Goal: Communication & Community: Ask a question

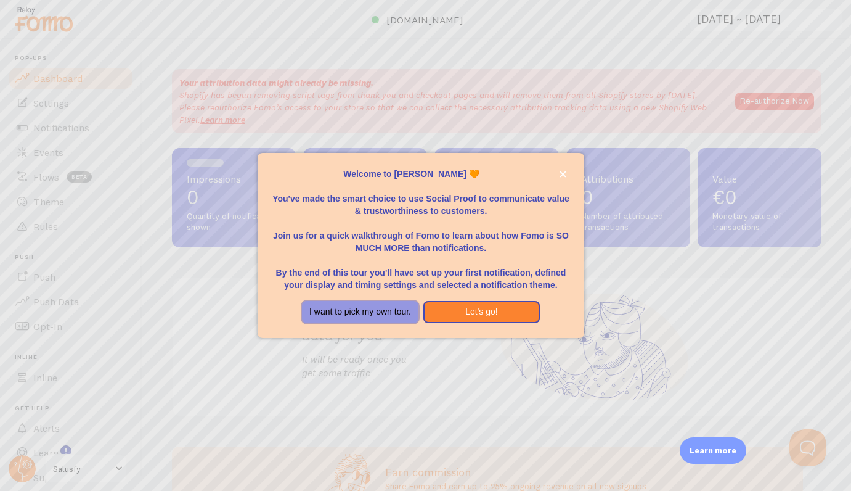
click at [399, 311] on button "I want to pick my own tour." at bounding box center [360, 312] width 117 height 22
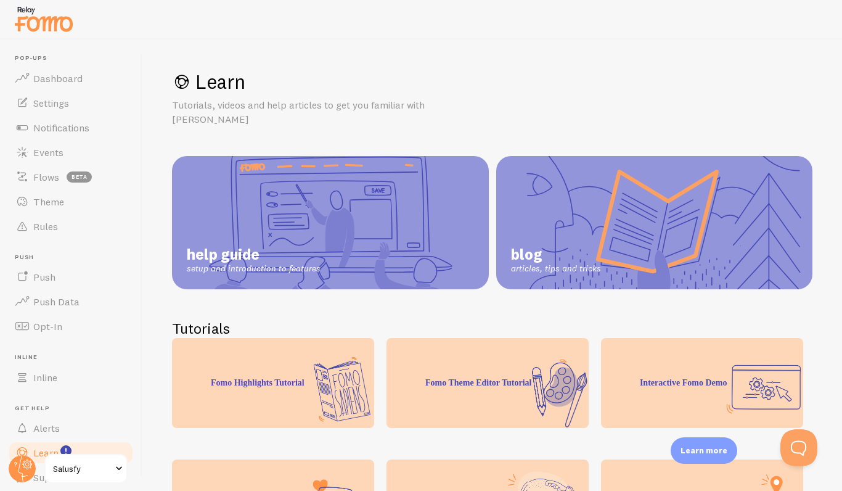
click at [71, 467] on span "Salusfy" at bounding box center [82, 468] width 59 height 15
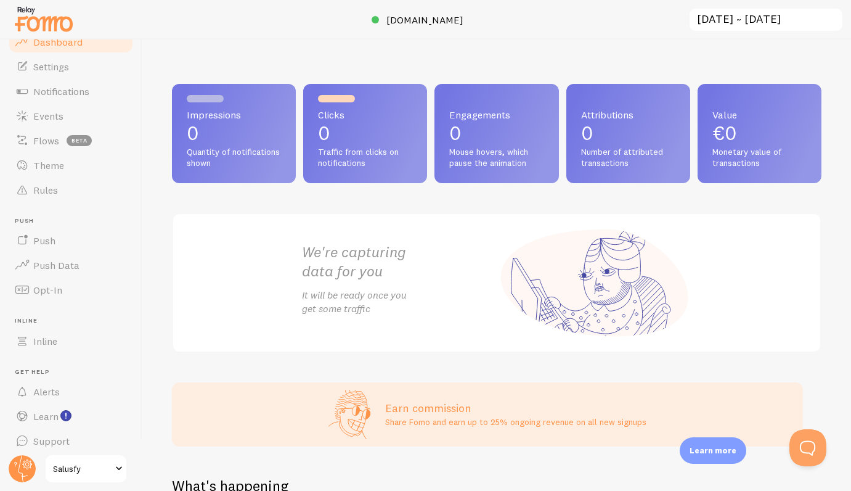
scroll to position [43, 0]
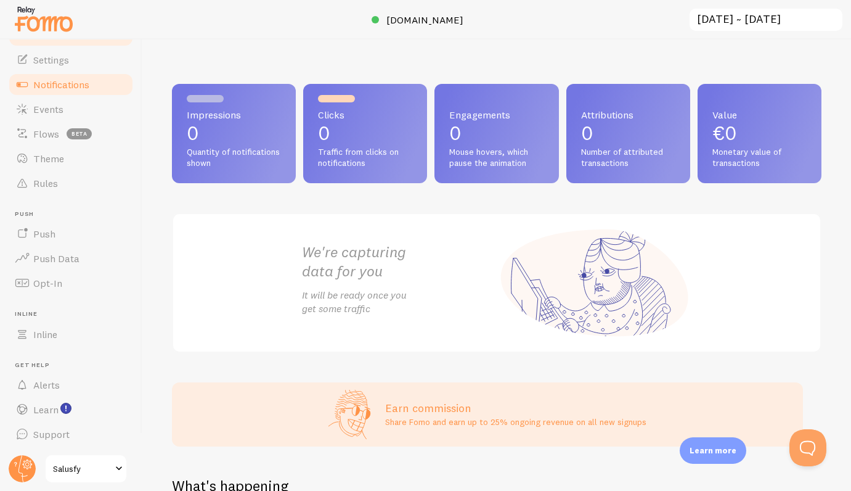
click at [57, 87] on span "Notifications" at bounding box center [61, 84] width 56 height 12
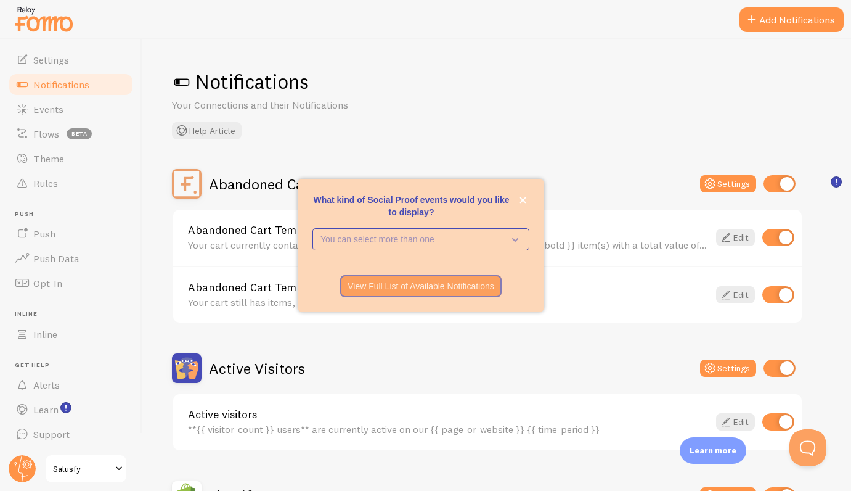
click at [775, 242] on input "checkbox" at bounding box center [779, 237] width 32 height 17
checkbox input "false"
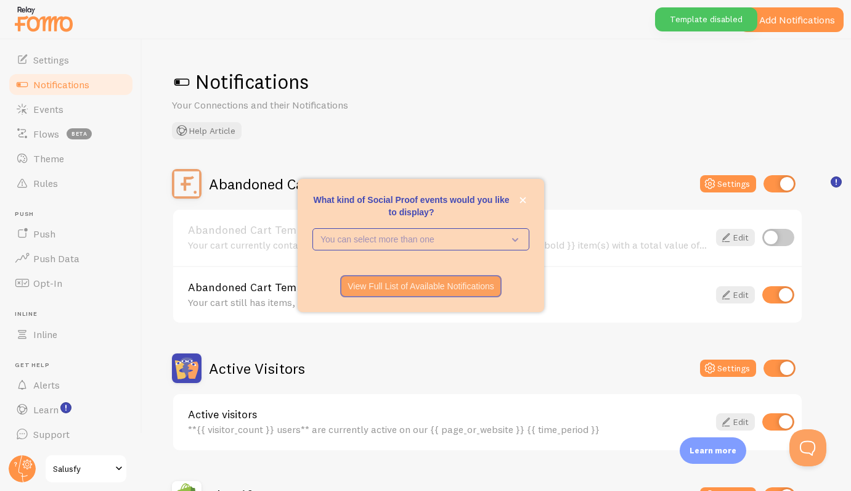
click at [775, 295] on input "checkbox" at bounding box center [779, 294] width 32 height 17
checkbox input "false"
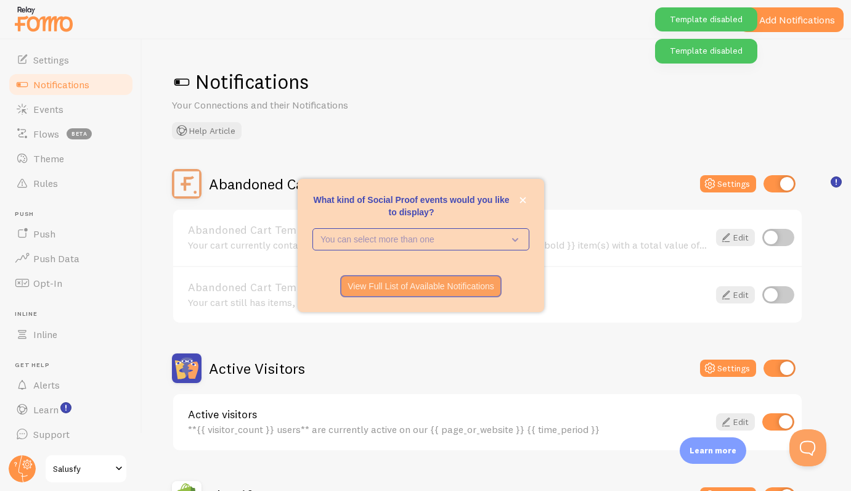
click at [774, 365] on input "checkbox" at bounding box center [780, 367] width 32 height 17
checkbox input "false"
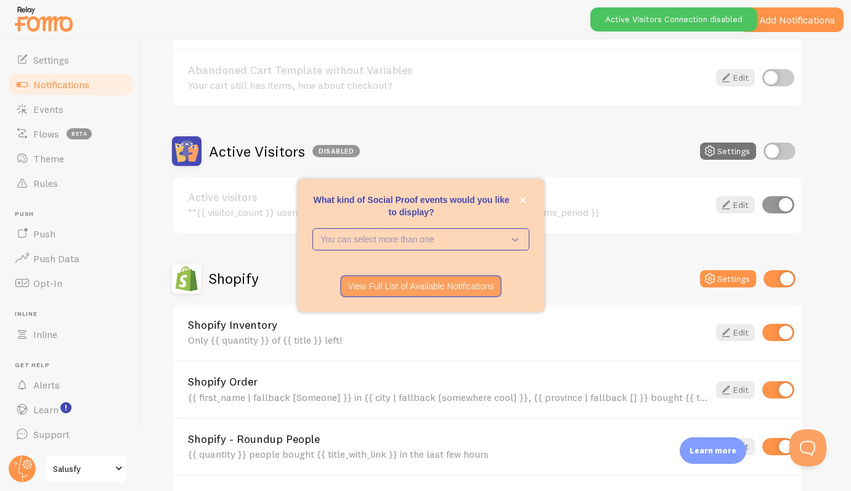
scroll to position [223, 0]
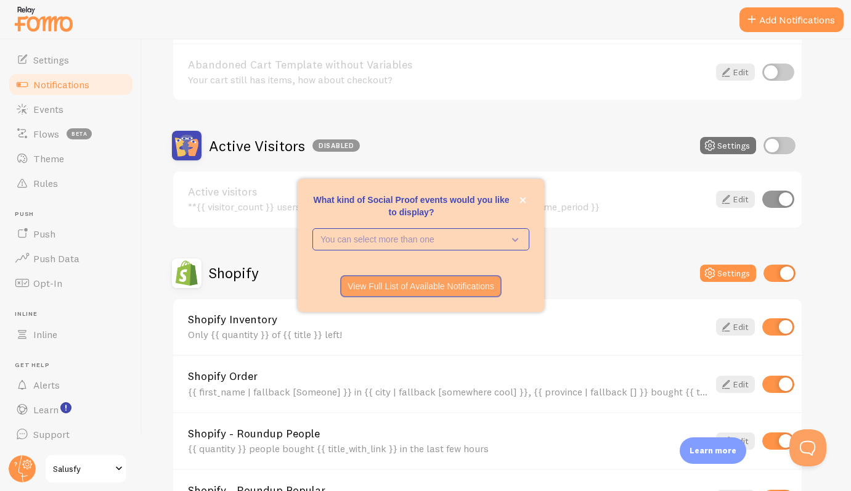
click at [772, 329] on input "checkbox" at bounding box center [779, 326] width 32 height 17
checkbox input "false"
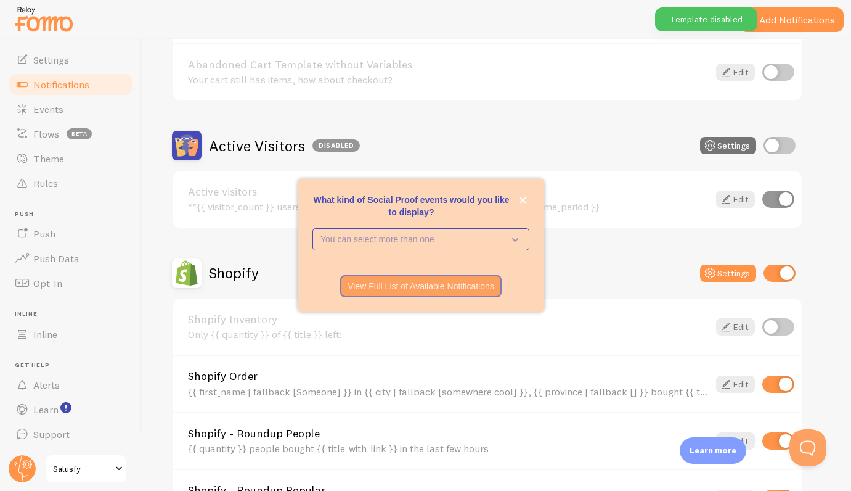
click at [775, 441] on input "checkbox" at bounding box center [779, 440] width 32 height 17
checkbox input "false"
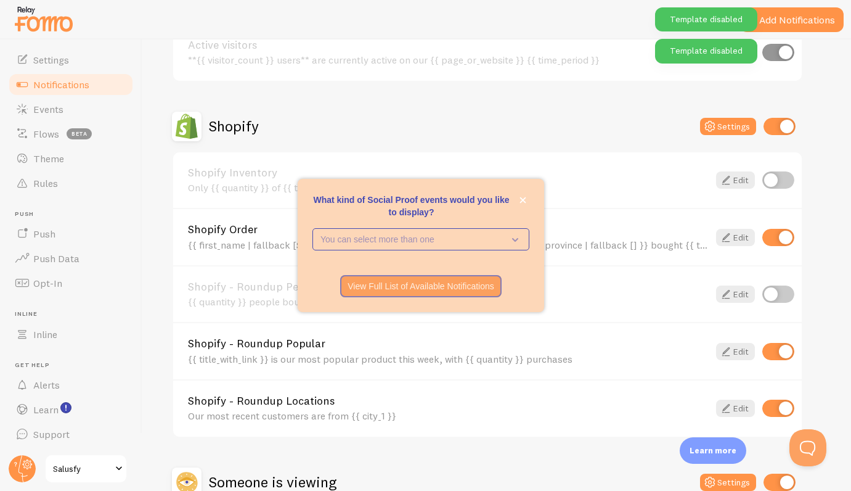
scroll to position [372, 0]
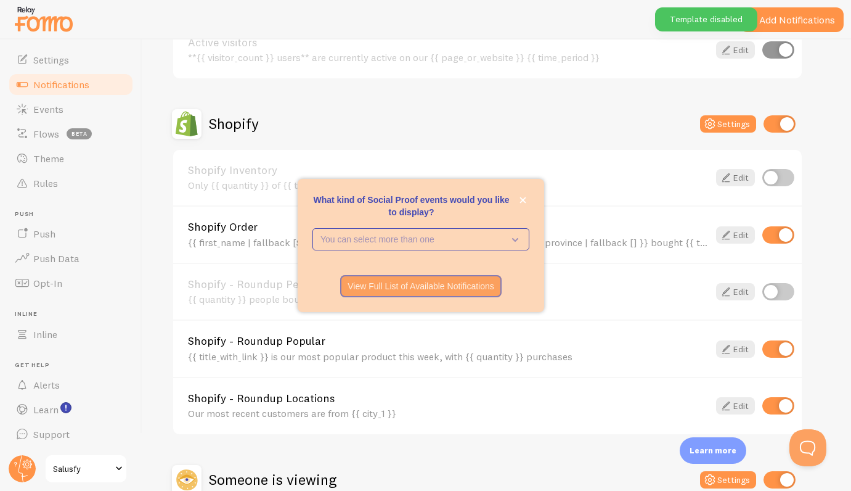
click at [773, 351] on input "checkbox" at bounding box center [779, 348] width 32 height 17
checkbox input "false"
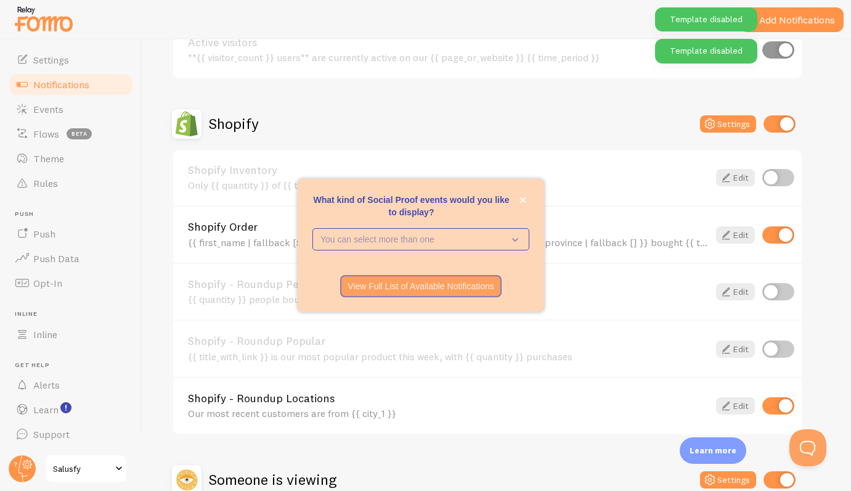
click at [770, 405] on input "checkbox" at bounding box center [779, 405] width 32 height 17
checkbox input "false"
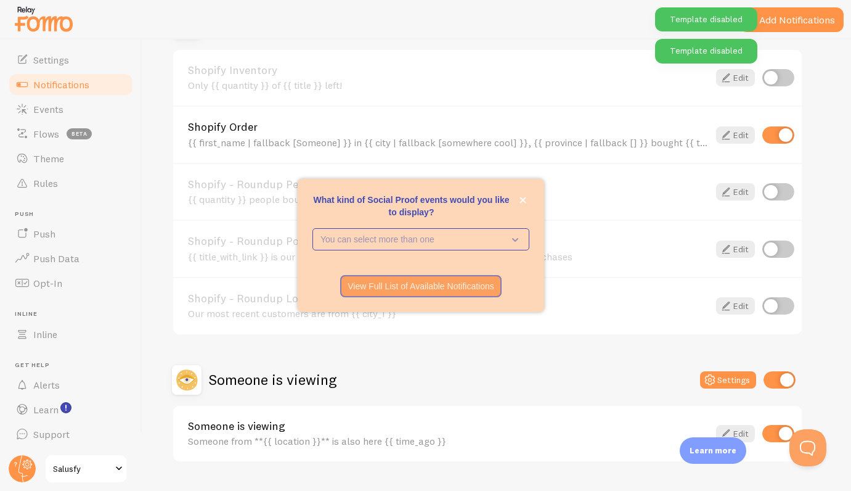
scroll to position [502, 0]
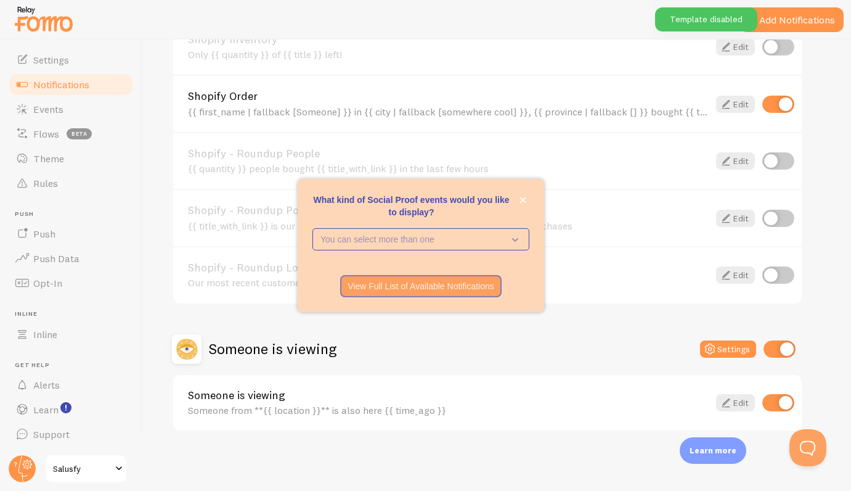
click at [775, 351] on input "checkbox" at bounding box center [780, 348] width 32 height 17
checkbox input "false"
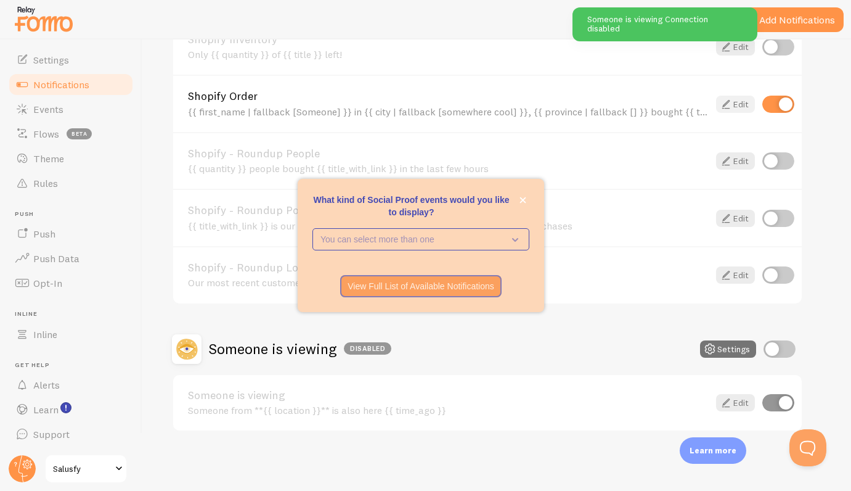
click at [734, 107] on link "Edit" at bounding box center [735, 104] width 39 height 17
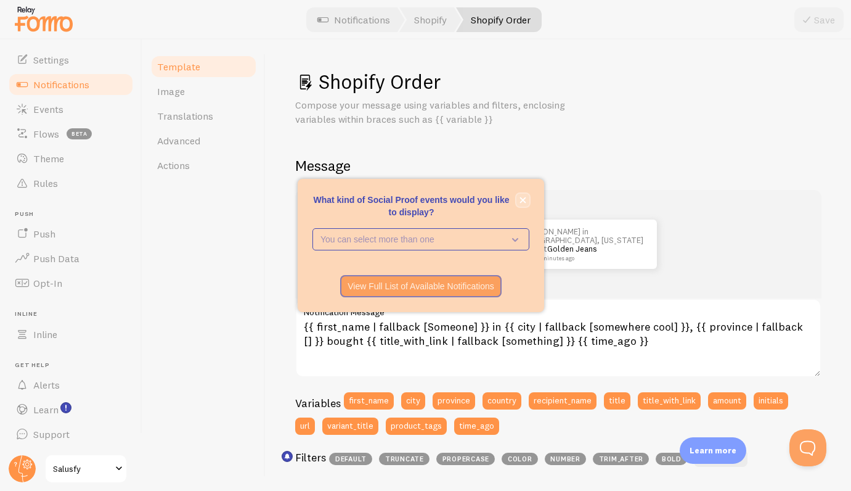
click at [523, 198] on icon "close," at bounding box center [523, 200] width 7 height 7
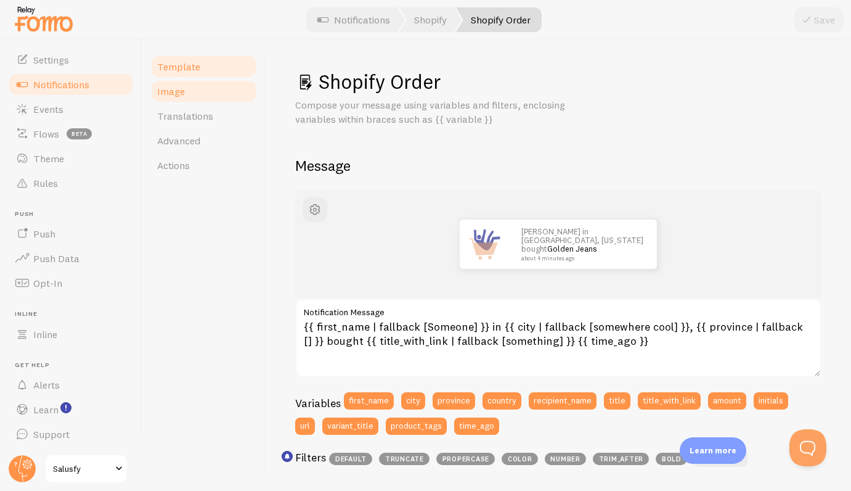
click at [168, 94] on span "Image" at bounding box center [171, 91] width 28 height 12
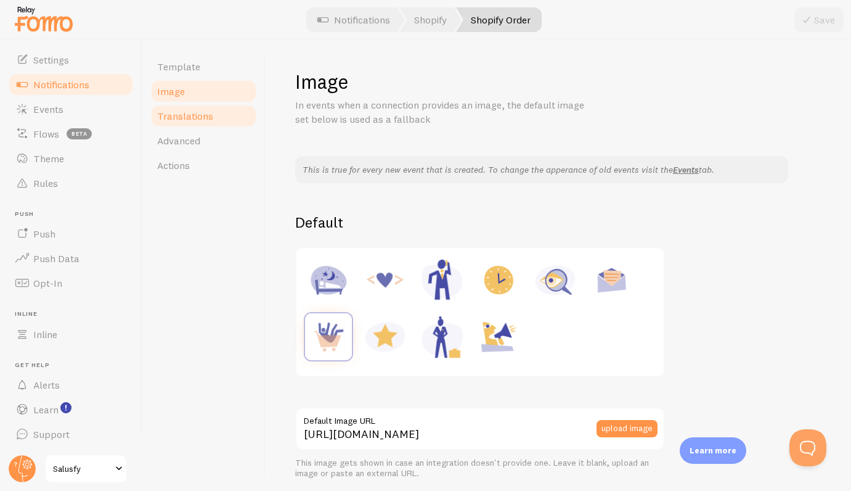
click at [181, 123] on link "Translations" at bounding box center [204, 116] width 108 height 25
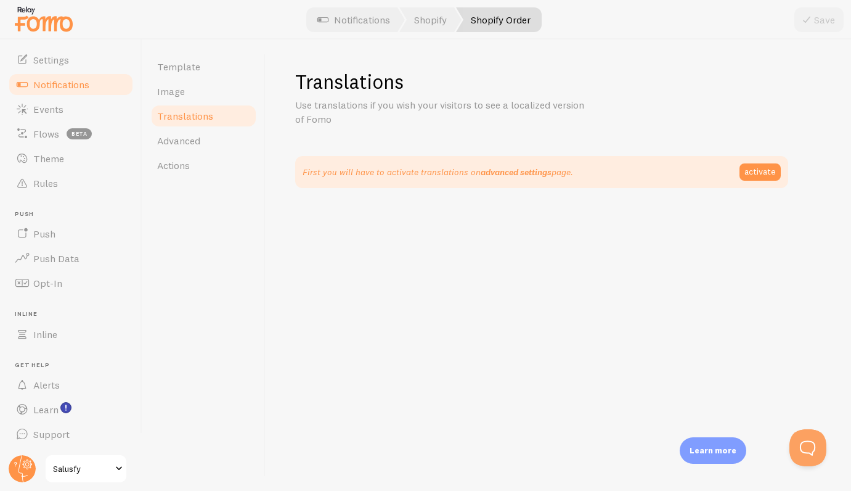
click at [510, 176] on link "advanced settings" at bounding box center [516, 171] width 71 height 11
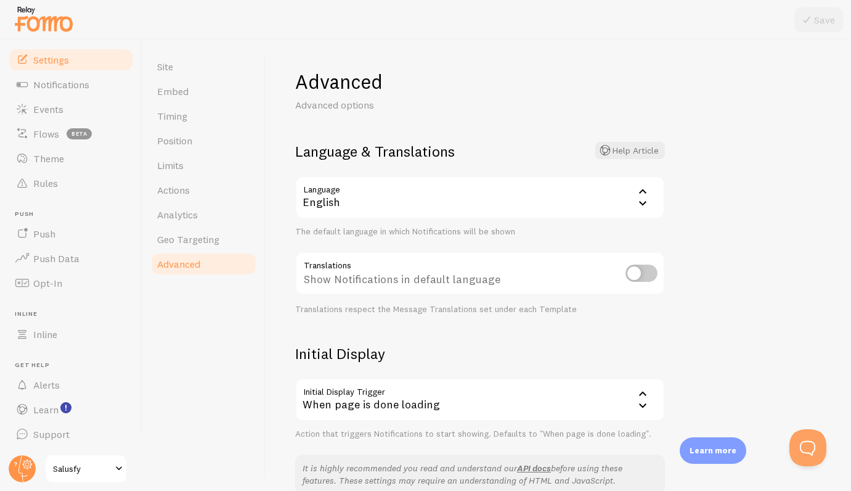
click at [639, 202] on icon at bounding box center [642, 203] width 7 height 4
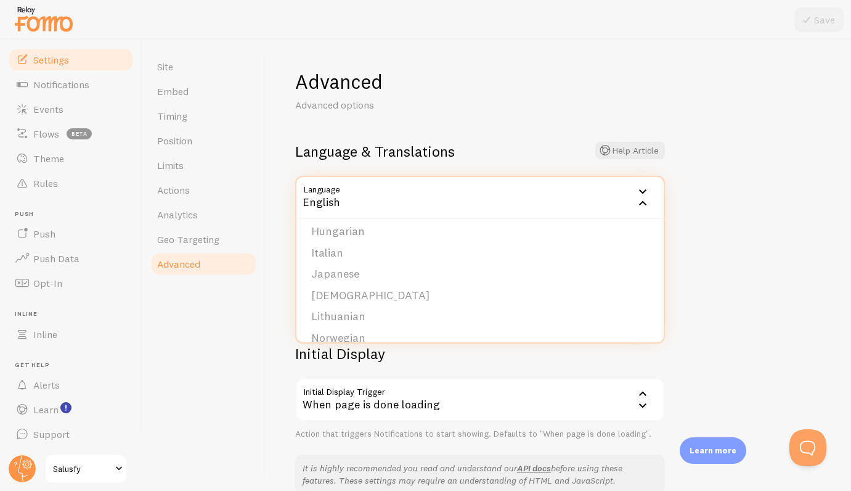
scroll to position [285, 0]
click at [395, 256] on li "Italian" at bounding box center [479, 250] width 367 height 22
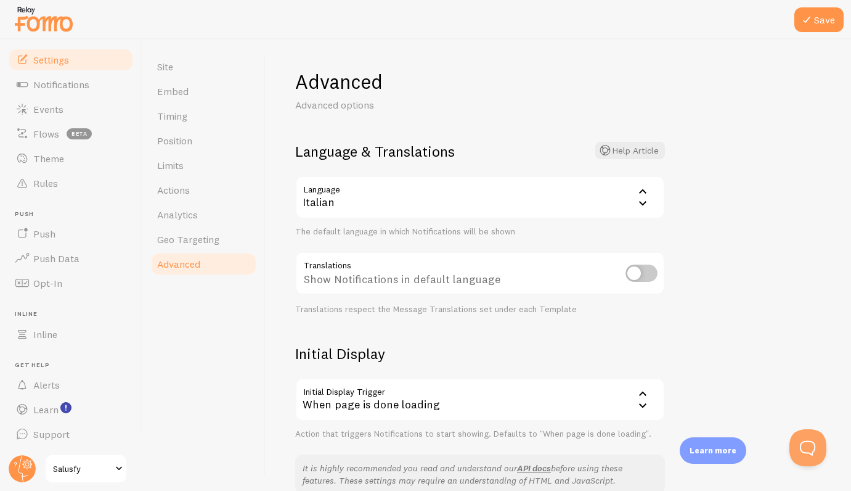
click at [649, 273] on input "checkbox" at bounding box center [642, 272] width 32 height 17
checkbox input "true"
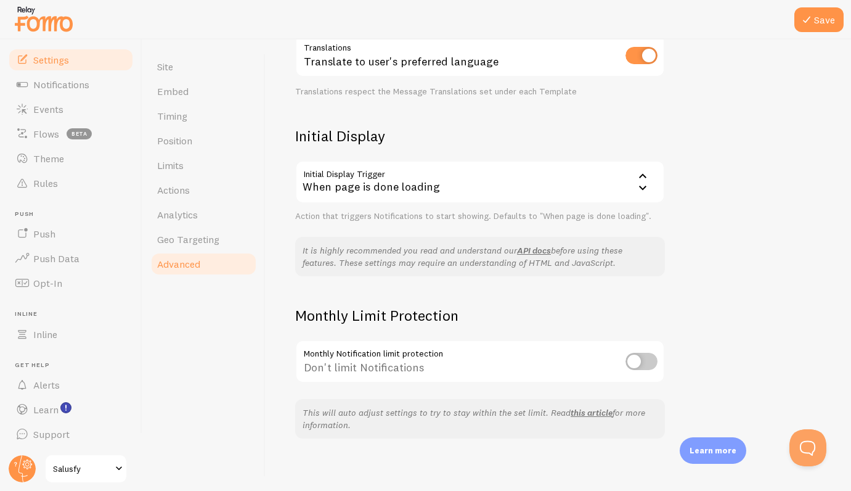
scroll to position [224, 0]
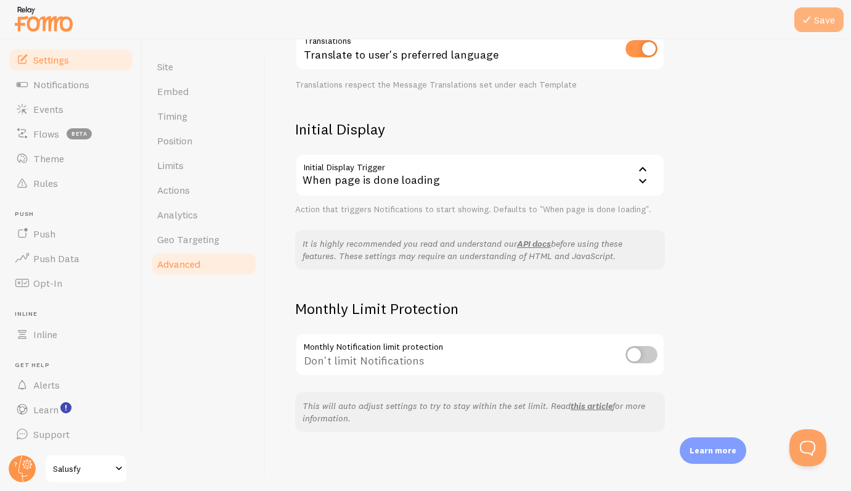
click at [820, 23] on button "Save" at bounding box center [819, 19] width 49 height 25
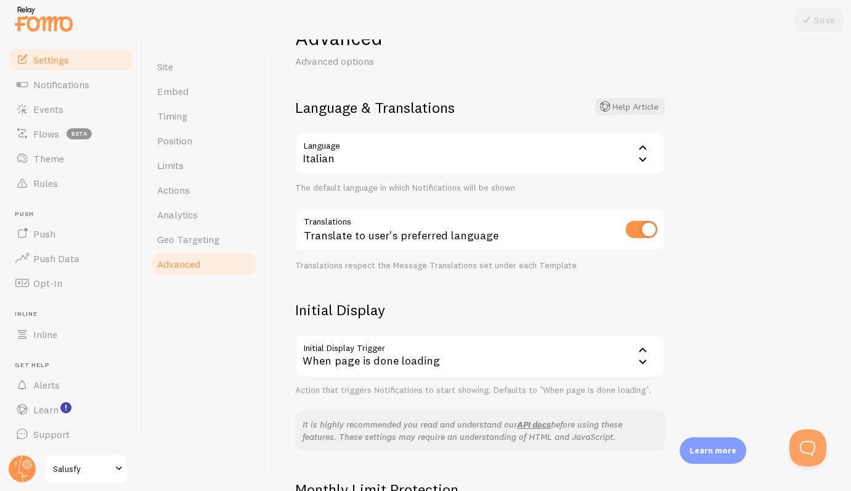
scroll to position [0, 0]
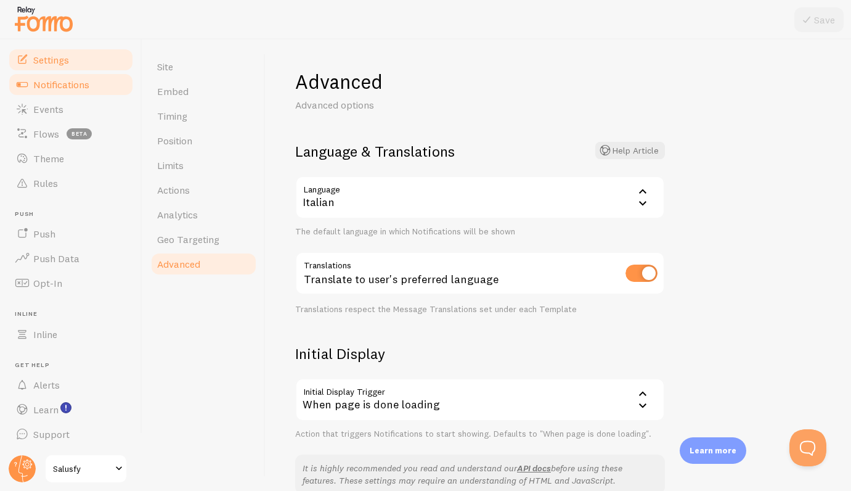
click at [57, 81] on span "Notifications" at bounding box center [61, 84] width 56 height 12
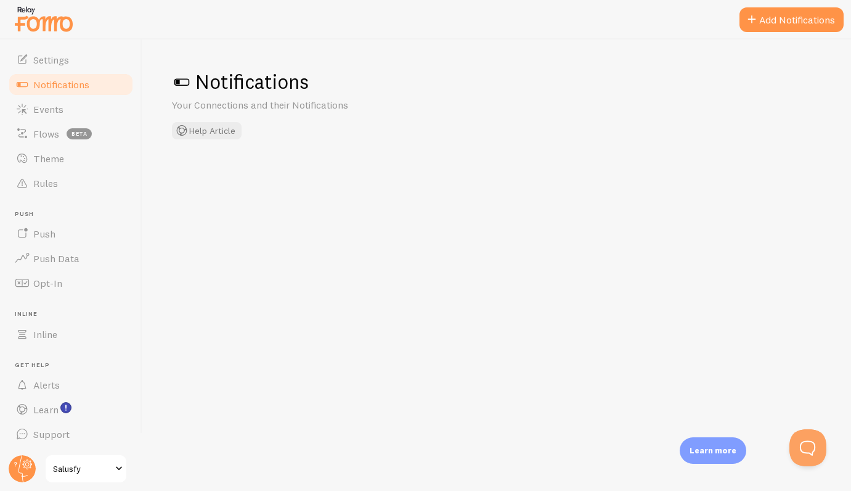
checkbox input "false"
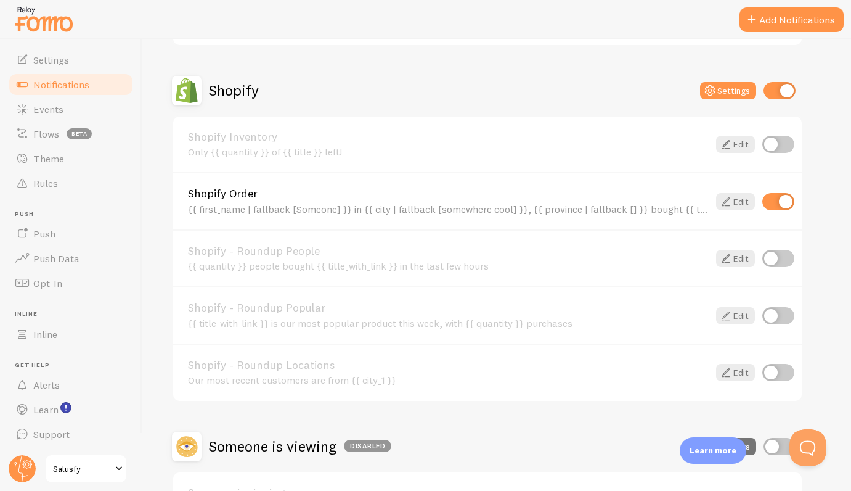
scroll to position [409, 0]
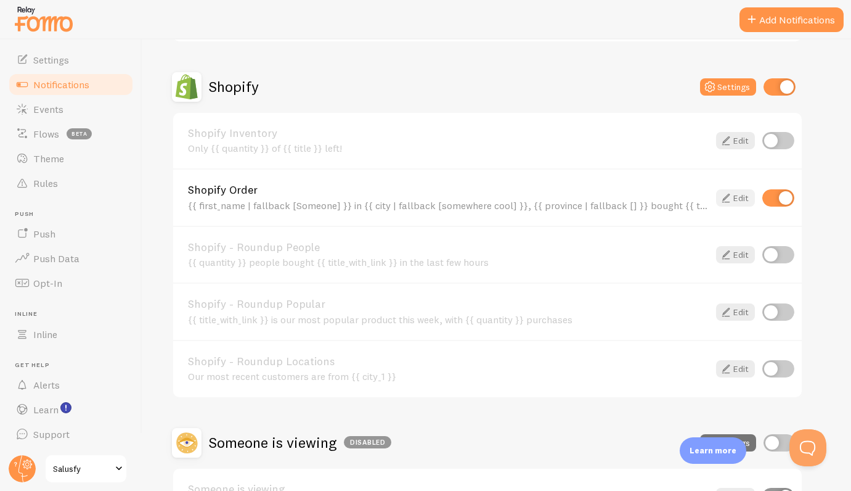
click at [730, 200] on icon at bounding box center [726, 197] width 15 height 15
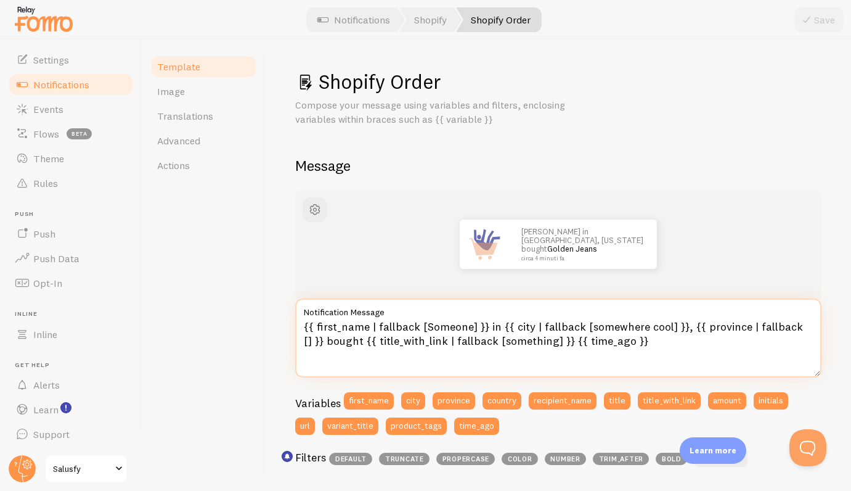
click at [329, 342] on textarea "{{ first_name | fallback [Someone] }} in {{ city | fallback [somewhere cool] }}…" at bounding box center [558, 337] width 526 height 79
drag, startPoint x: 316, startPoint y: 341, endPoint x: 350, endPoint y: 340, distance: 33.3
click at [350, 340] on textarea "{{ first_name | fallback [Someone] }} in {{ city | fallback [somewhere cool] }}…" at bounding box center [558, 337] width 526 height 79
type textarea "{{ first_name | fallback [Someone] }} in {{ city | fallback [somewhere cool] }}…"
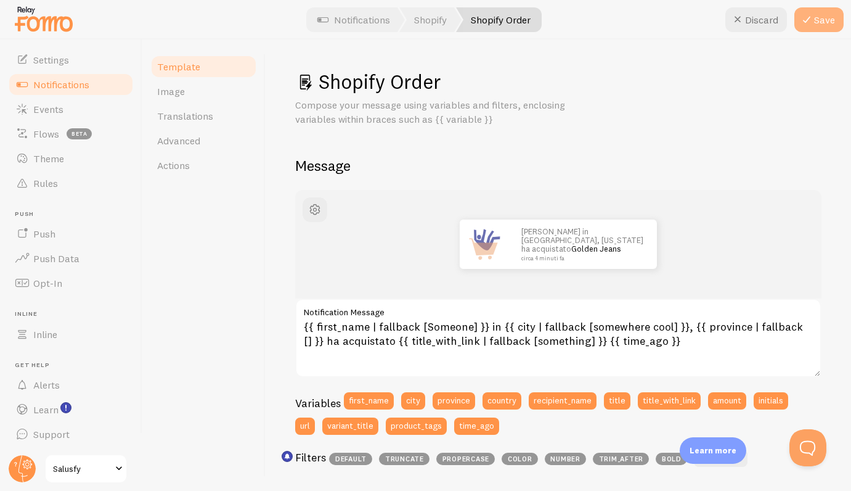
click at [819, 19] on button "Save" at bounding box center [819, 19] width 49 height 25
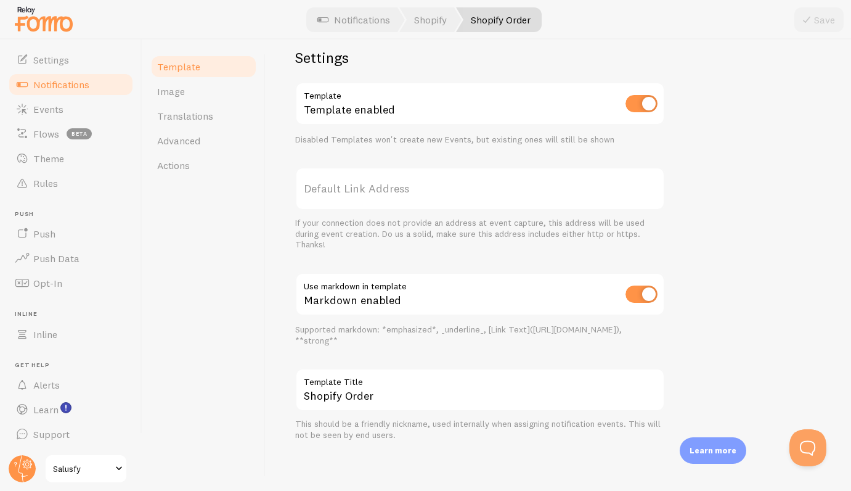
scroll to position [425, 0]
click at [43, 436] on span "Support" at bounding box center [51, 434] width 36 height 12
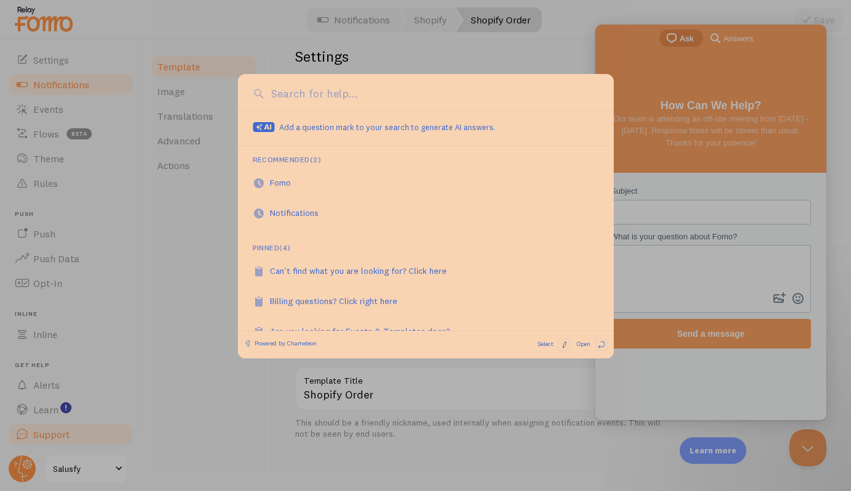
scroll to position [0, 0]
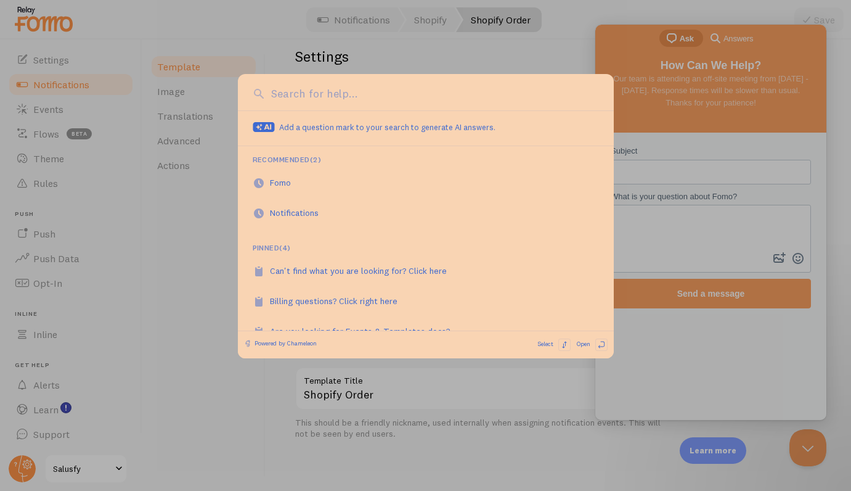
click at [682, 224] on div at bounding box center [425, 245] width 851 height 491
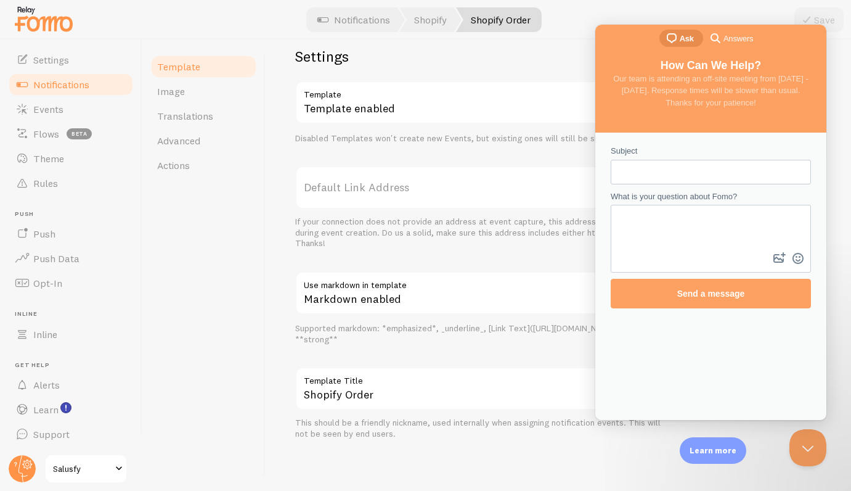
click at [658, 175] on input "Subject" at bounding box center [711, 172] width 181 height 22
click at [622, 170] on input "dummy orders" at bounding box center [711, 172] width 181 height 22
type input "dummy orders"
click at [655, 216] on textarea "What is your question about Fomo?" at bounding box center [711, 228] width 198 height 44
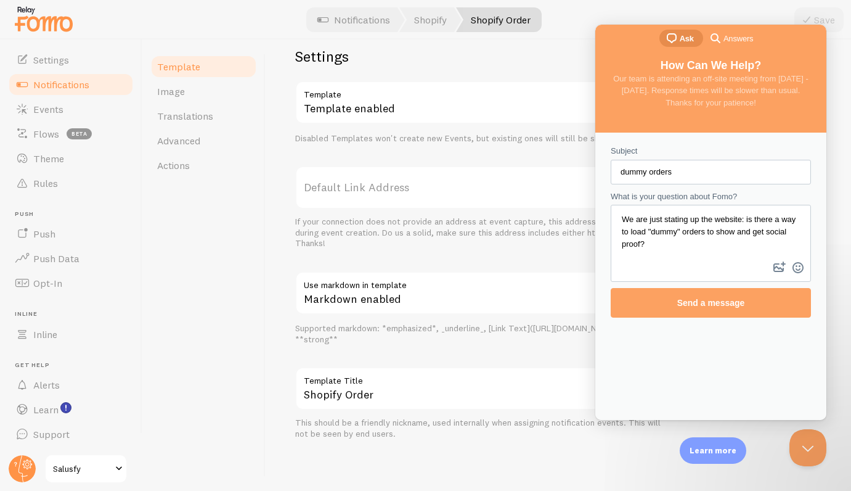
type textarea "We are just stating up the website: is there a way to load "dummy" orders to sh…"
click at [686, 170] on input "dummy orders" at bounding box center [711, 172] width 181 height 22
click at [625, 173] on input "dummy order notifications at statup?" at bounding box center [711, 172] width 181 height 22
click at [743, 172] on input "Dummy order notifications at statup?" at bounding box center [711, 172] width 181 height 22
type input "Dummy order notifications at startup?"
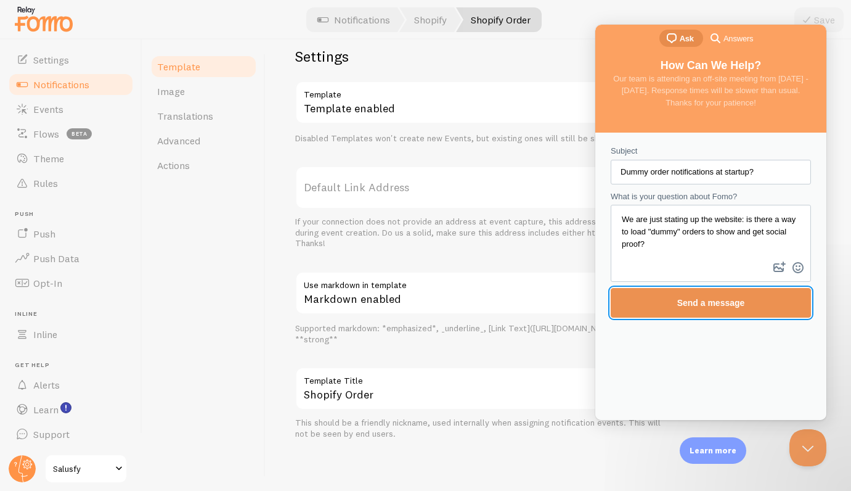
click at [764, 306] on span "Send a message" at bounding box center [710, 302] width 173 height 28
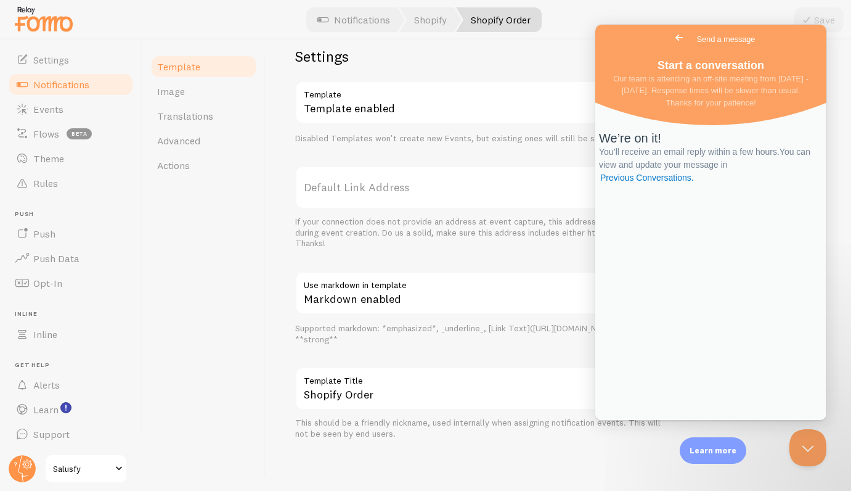
click at [227, 293] on div "Template Image Translations Advanced Actions" at bounding box center [203, 264] width 123 height 451
click at [65, 406] on icon "<p>Watch New Feature Tutorials!</p>" at bounding box center [65, 407] width 1 height 6
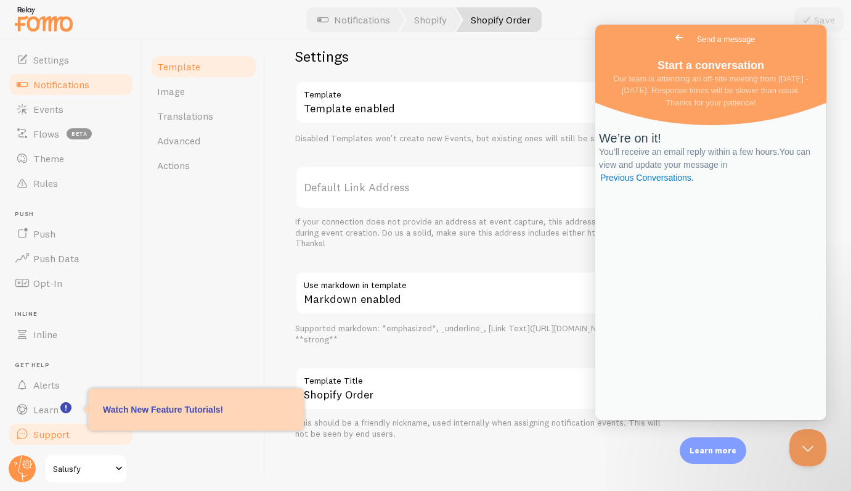
click at [46, 431] on span "Support" at bounding box center [51, 434] width 36 height 12
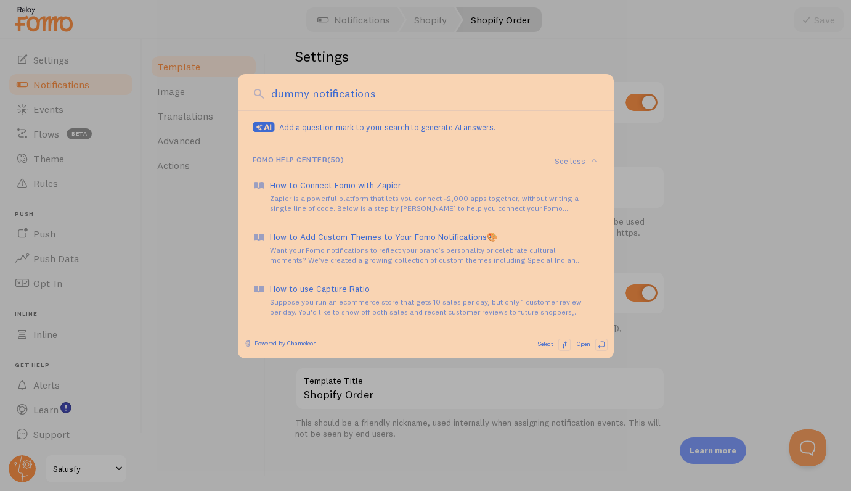
type input "dummy notifications"
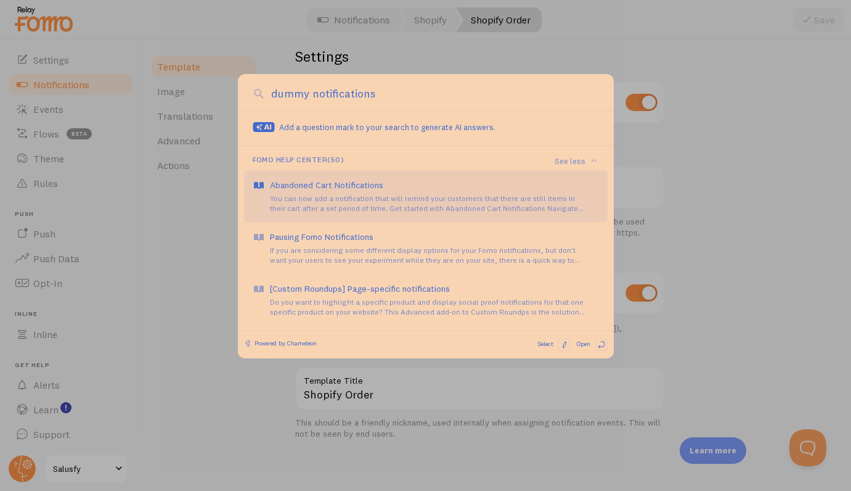
click at [344, 202] on div "You can now add a notification that will remind your customers that there are s…" at bounding box center [434, 204] width 329 height 20
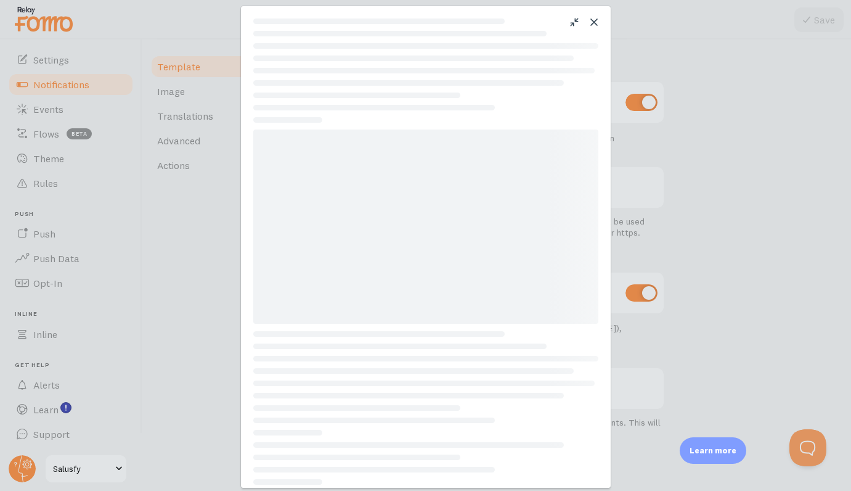
scroll to position [0, 0]
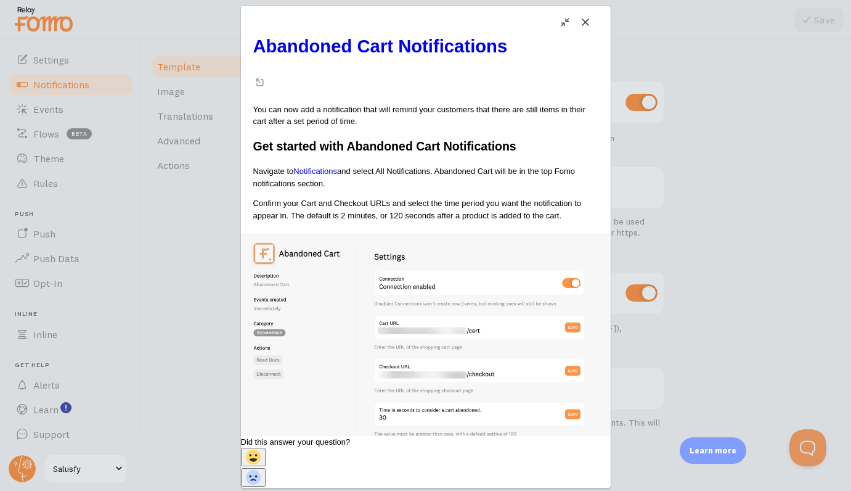
click at [586, 20] on button "Close" at bounding box center [586, 22] width 20 height 20
